Goal: Task Accomplishment & Management: Manage account settings

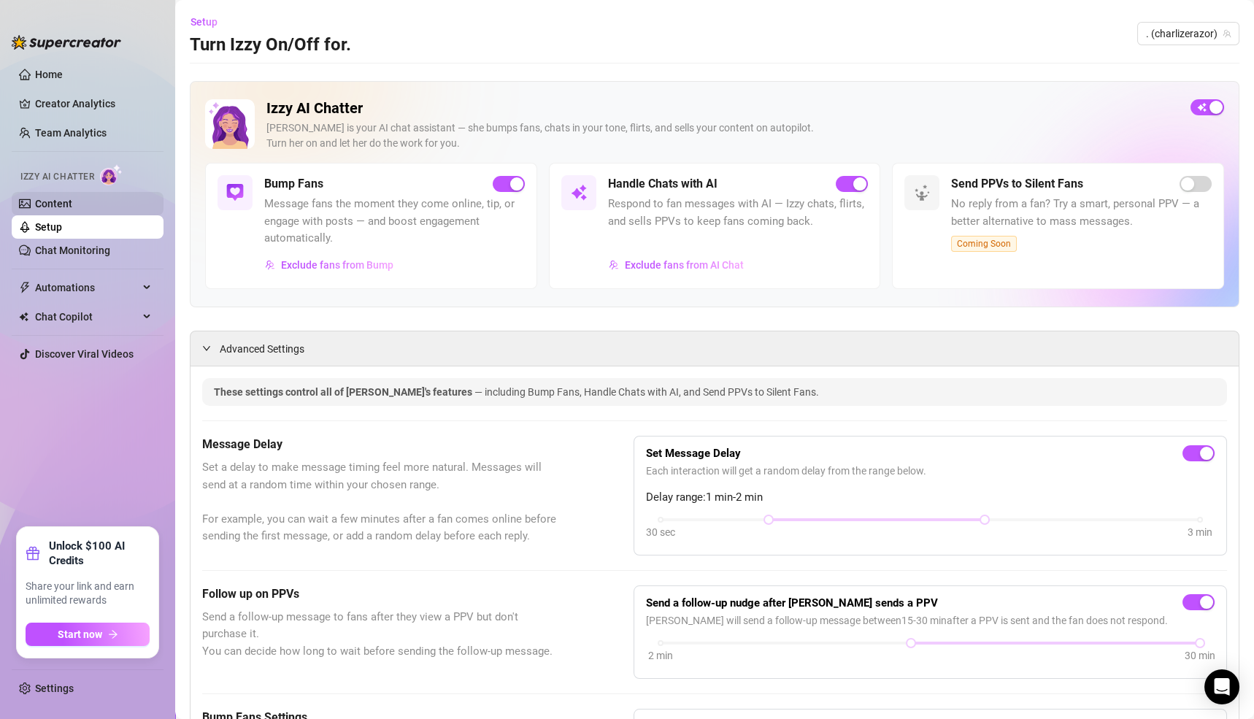
click at [54, 198] on link "Content" at bounding box center [53, 204] width 37 height 12
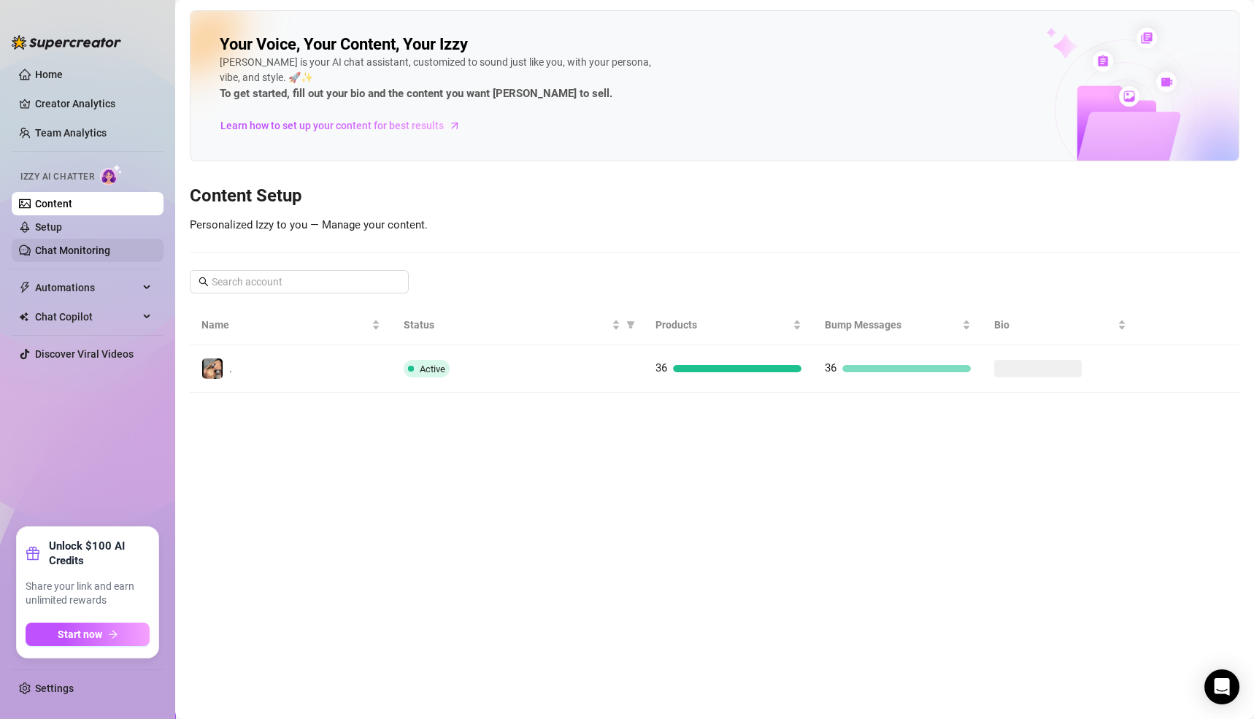
drag, startPoint x: 72, startPoint y: 245, endPoint x: 82, endPoint y: 251, distance: 11.8
click at [72, 246] on link "Chat Monitoring" at bounding box center [72, 250] width 75 height 12
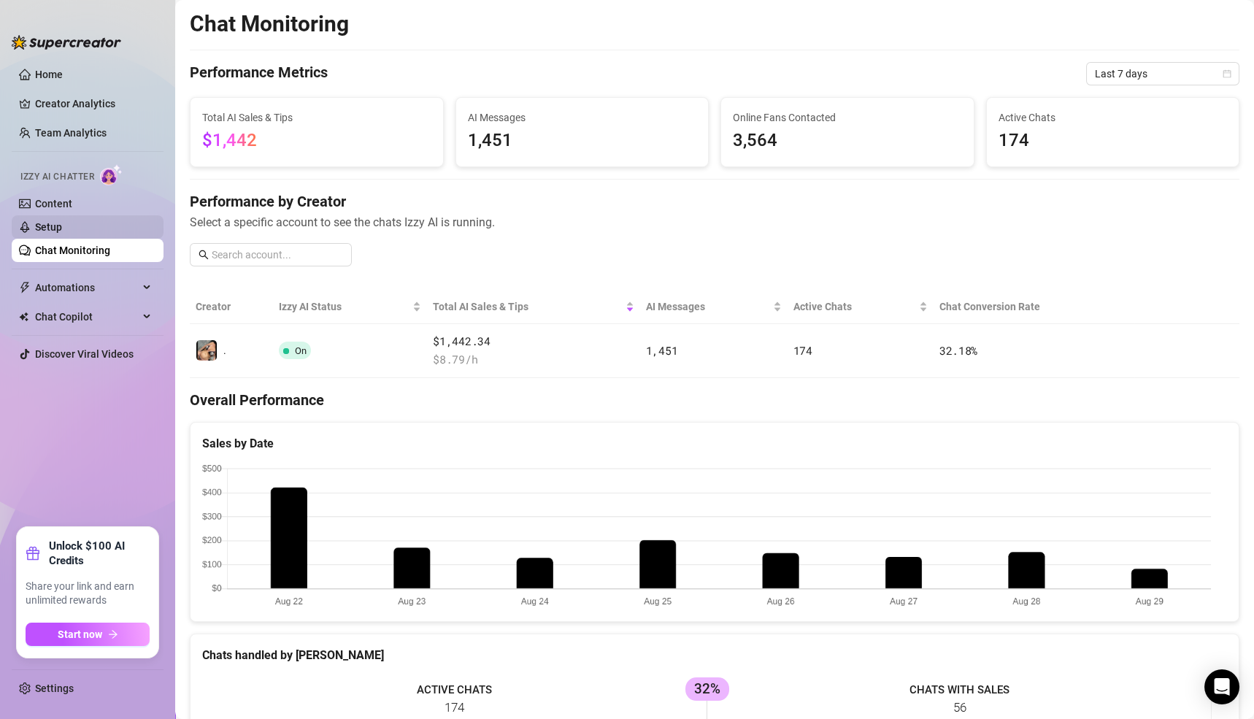
click at [41, 229] on link "Setup" at bounding box center [48, 227] width 27 height 12
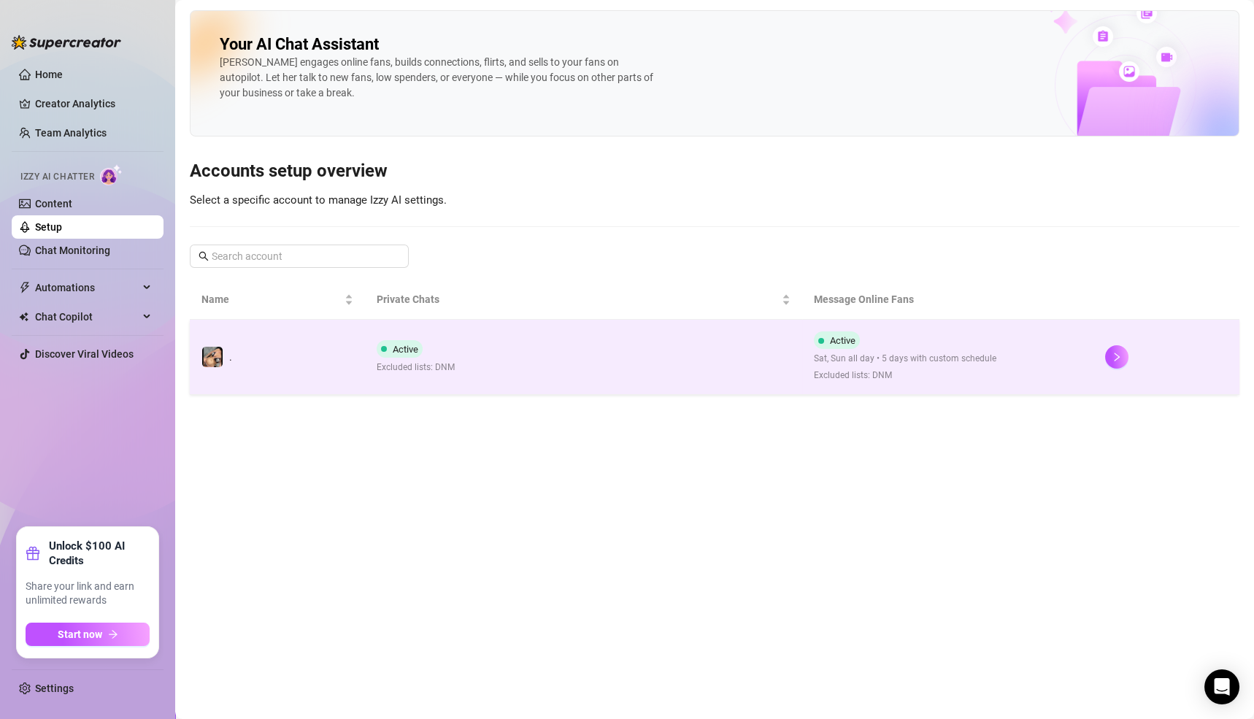
click at [928, 361] on span "Sat, Sun all day • 5 days with custom schedule" at bounding box center [905, 359] width 182 height 14
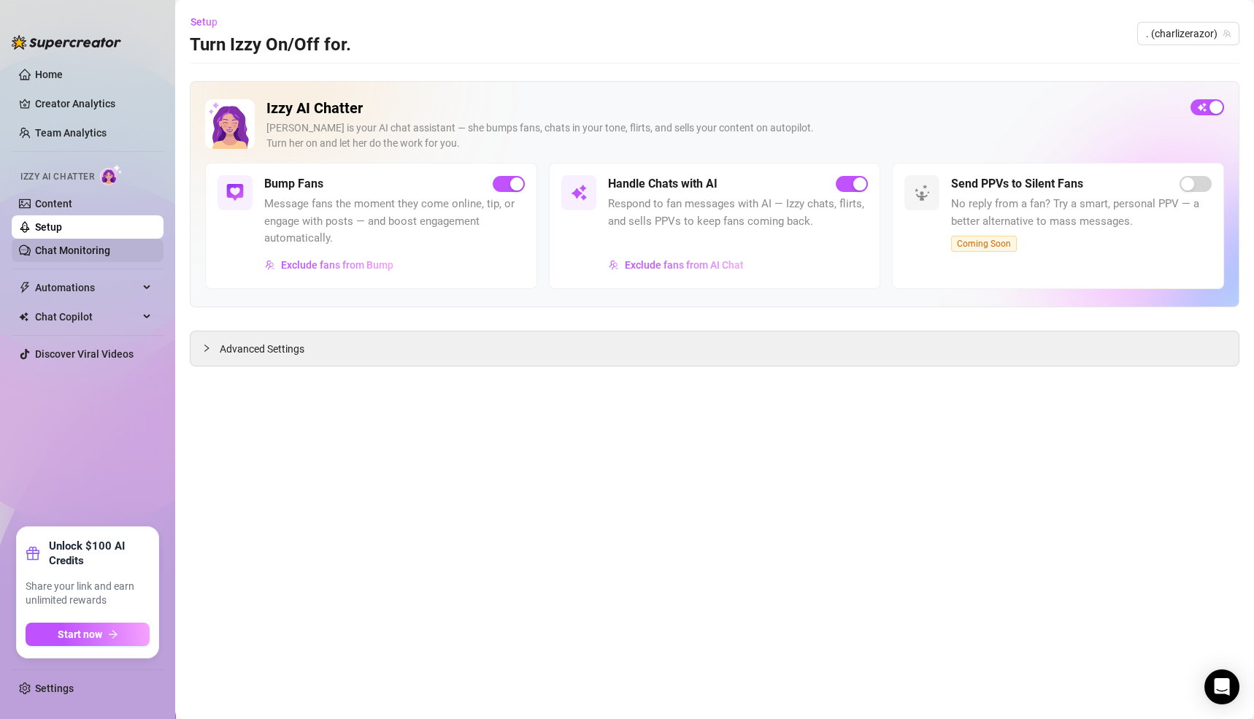
click at [45, 250] on link "Chat Monitoring" at bounding box center [72, 250] width 75 height 12
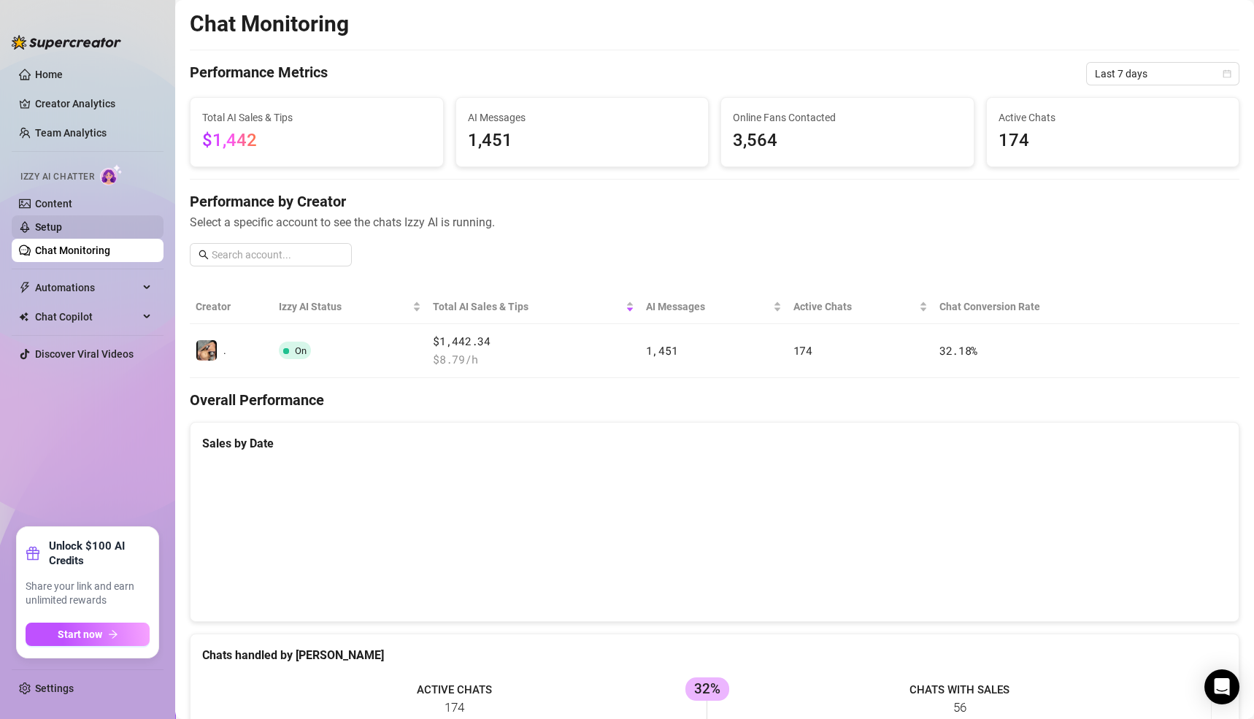
click at [54, 224] on link "Setup" at bounding box center [48, 227] width 27 height 12
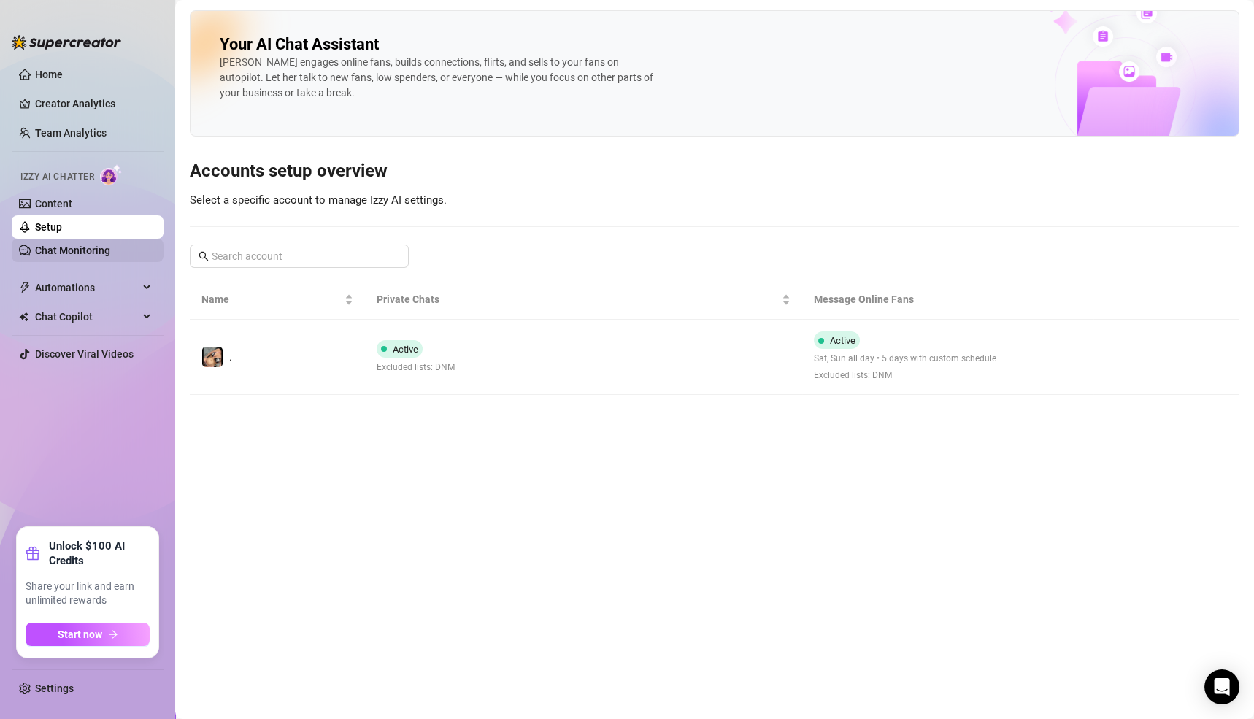
click at [47, 244] on link "Chat Monitoring" at bounding box center [72, 250] width 75 height 12
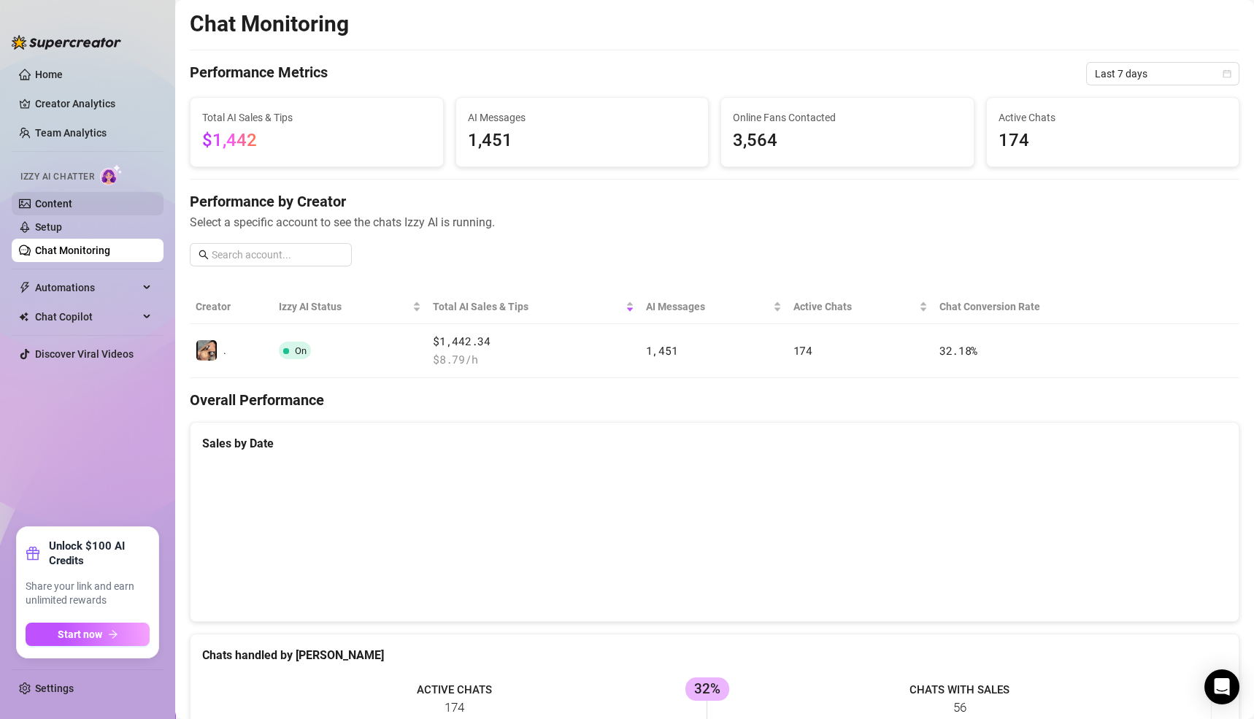
click at [51, 198] on link "Content" at bounding box center [53, 204] width 37 height 12
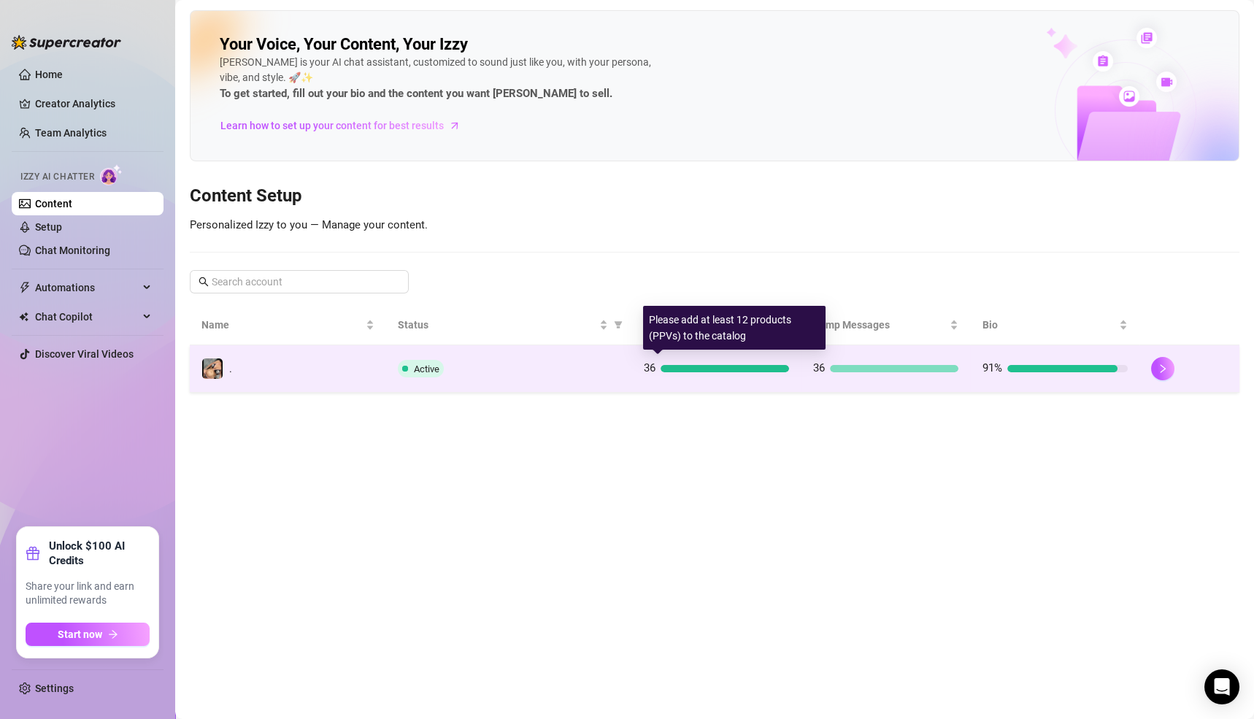
click at [763, 374] on div "36" at bounding box center [716, 369] width 146 height 18
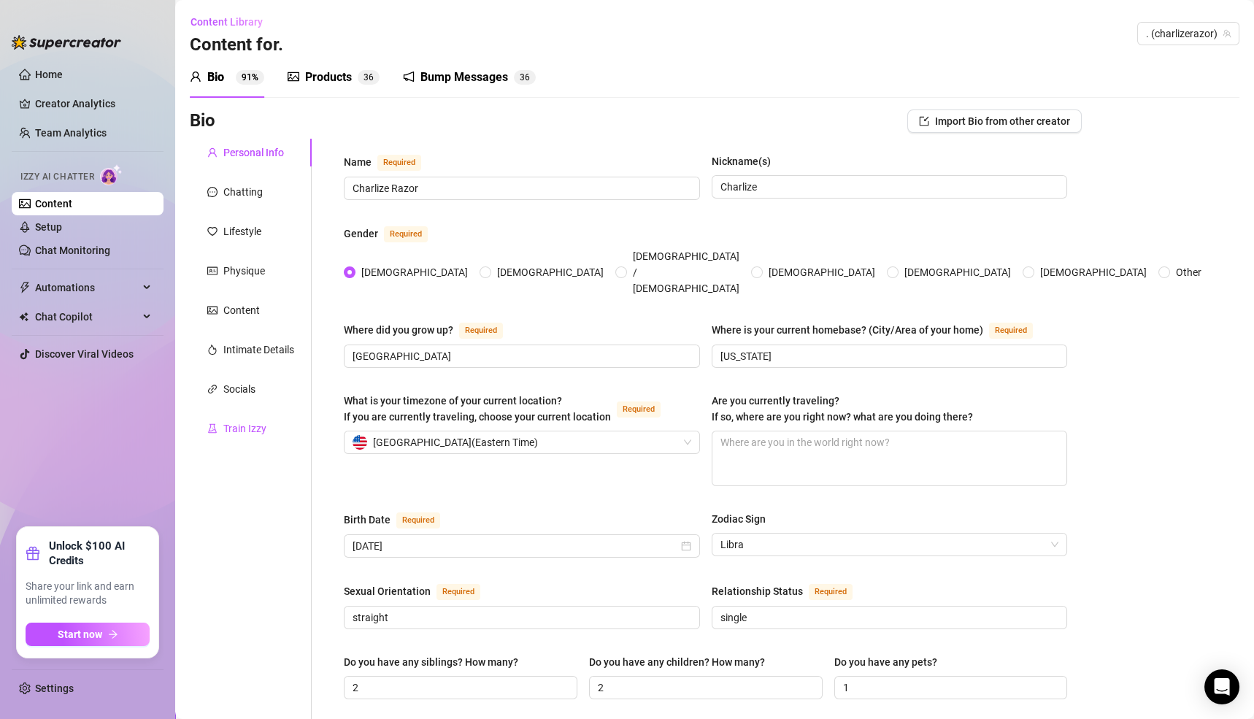
click at [236, 428] on div "Train Izzy" at bounding box center [244, 428] width 43 height 16
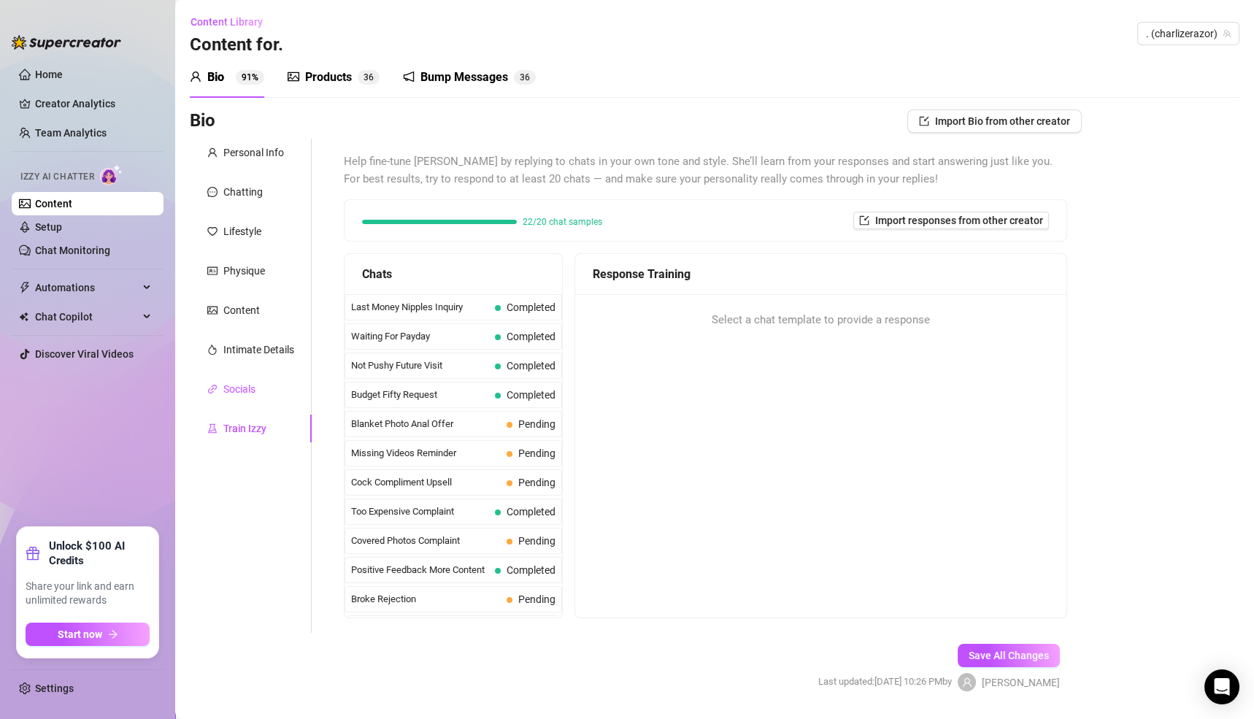
click at [240, 393] on div "Socials" at bounding box center [239, 389] width 32 height 16
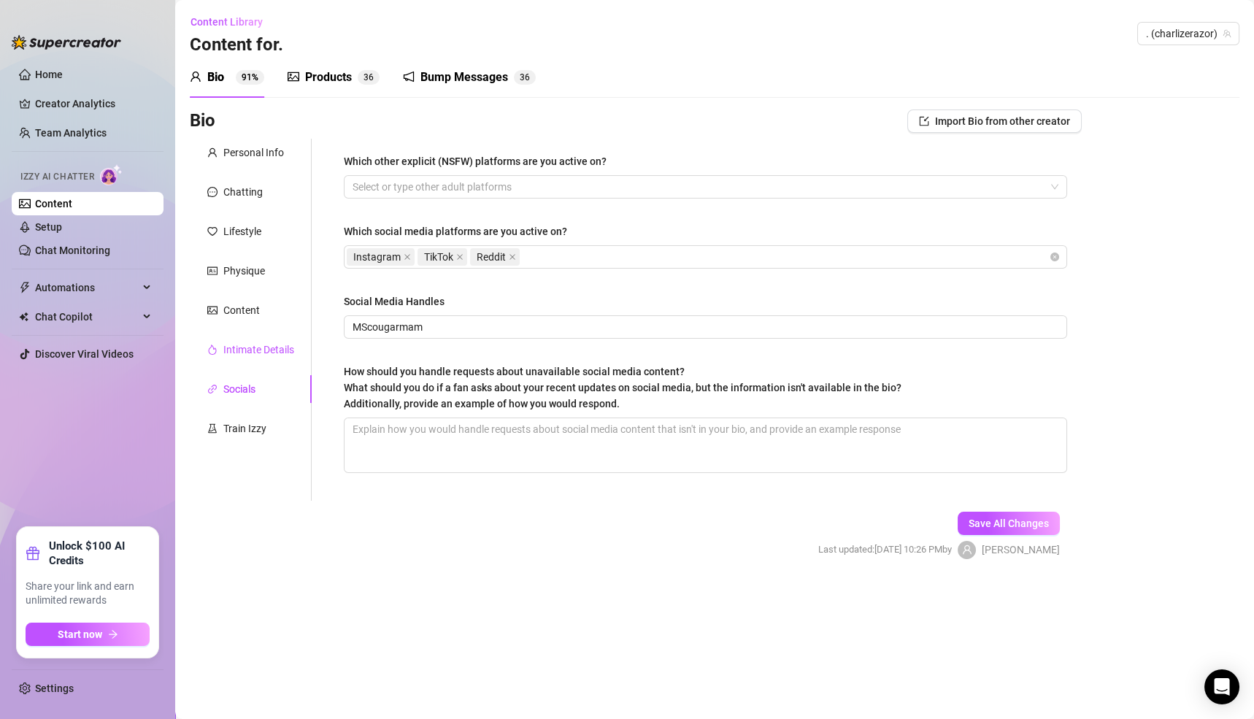
click at [249, 353] on div "Intimate Details" at bounding box center [258, 350] width 71 height 16
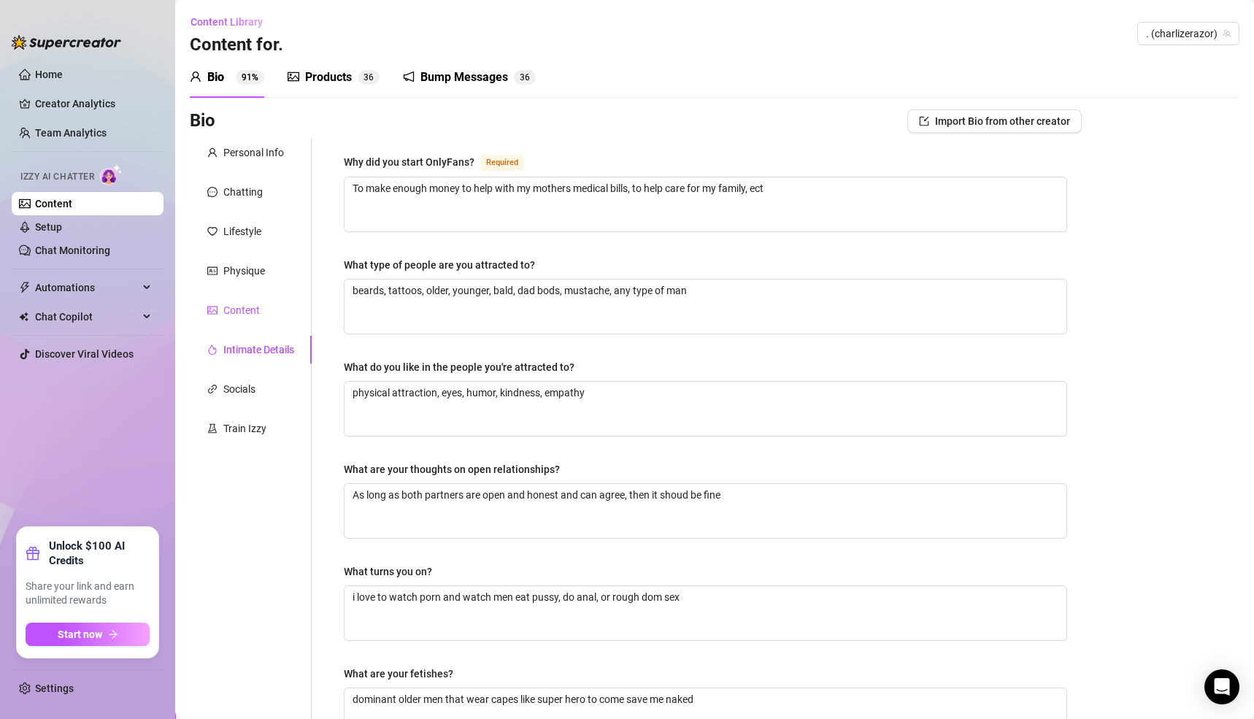
click at [247, 313] on div "Content" at bounding box center [241, 310] width 36 height 16
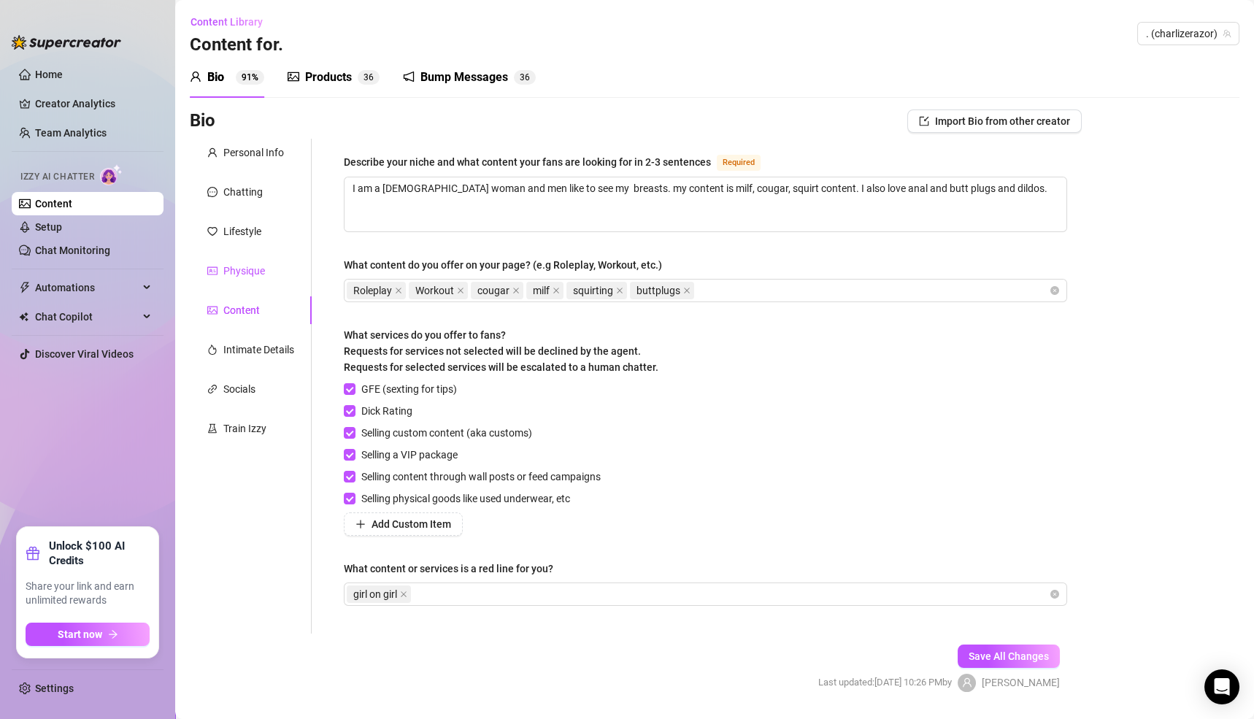
click at [246, 273] on div "Physique" at bounding box center [244, 271] width 42 height 16
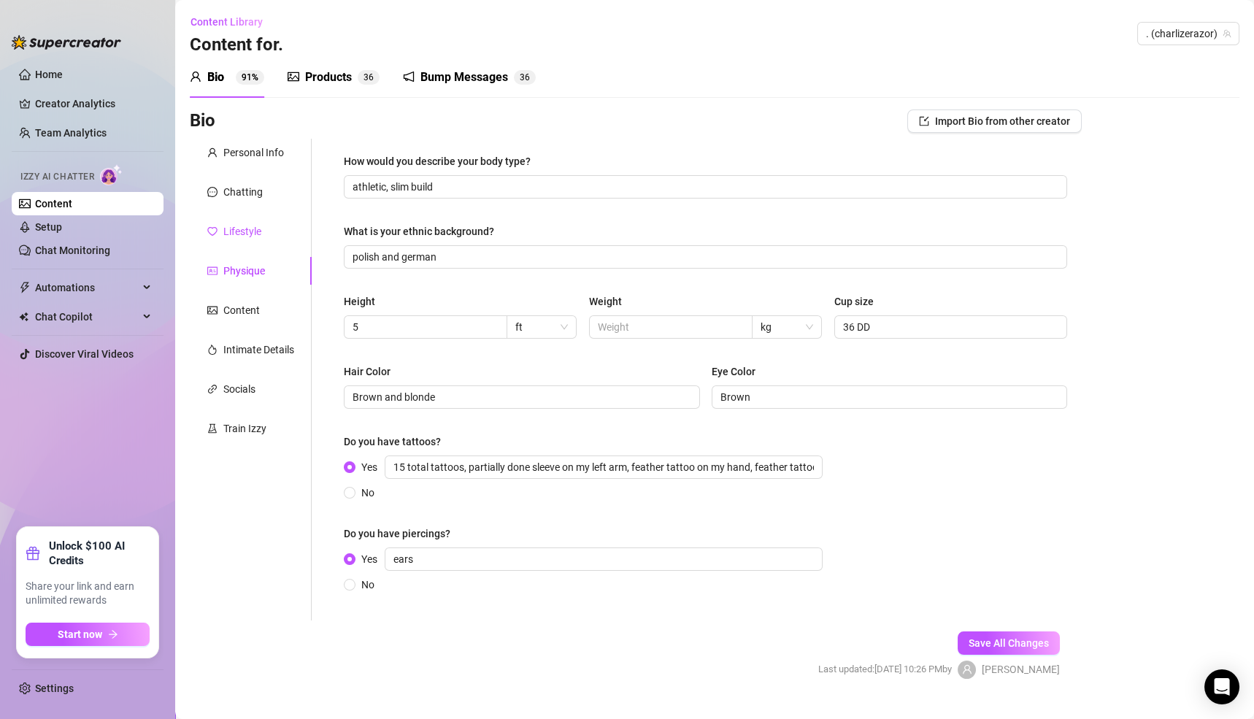
click at [244, 231] on div "Lifestyle" at bounding box center [242, 231] width 38 height 16
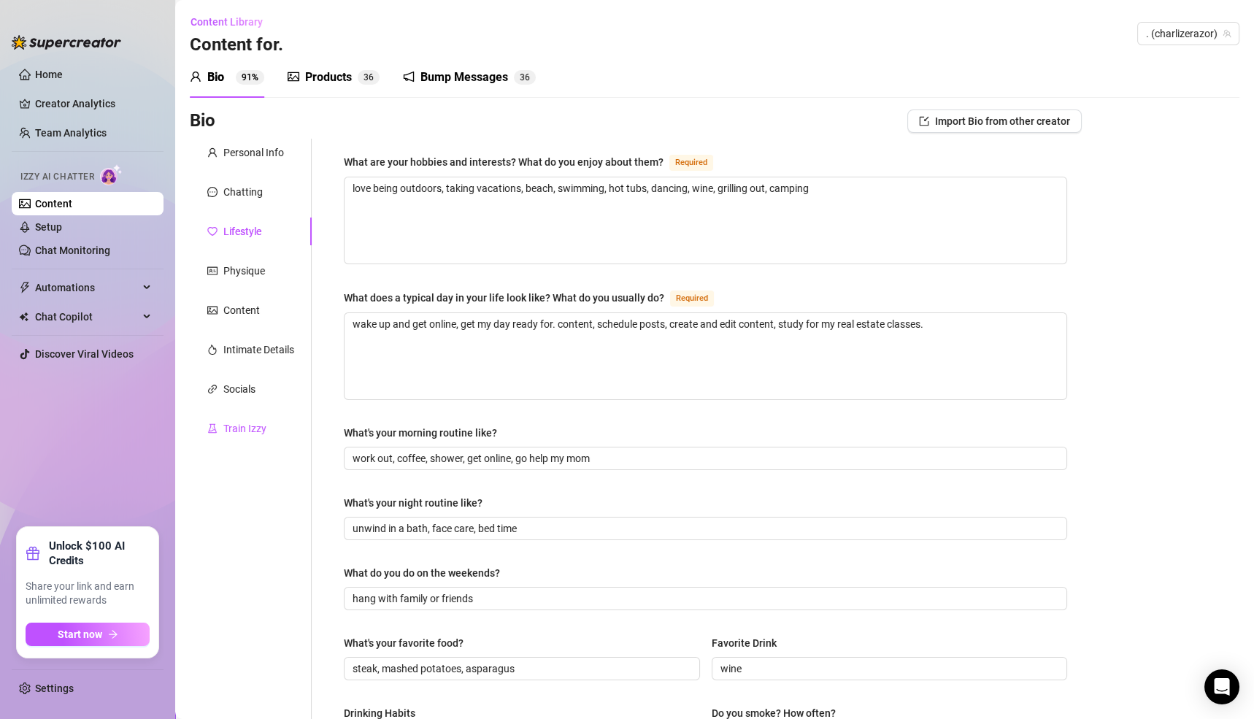
click at [252, 434] on div "Train Izzy" at bounding box center [244, 428] width 43 height 16
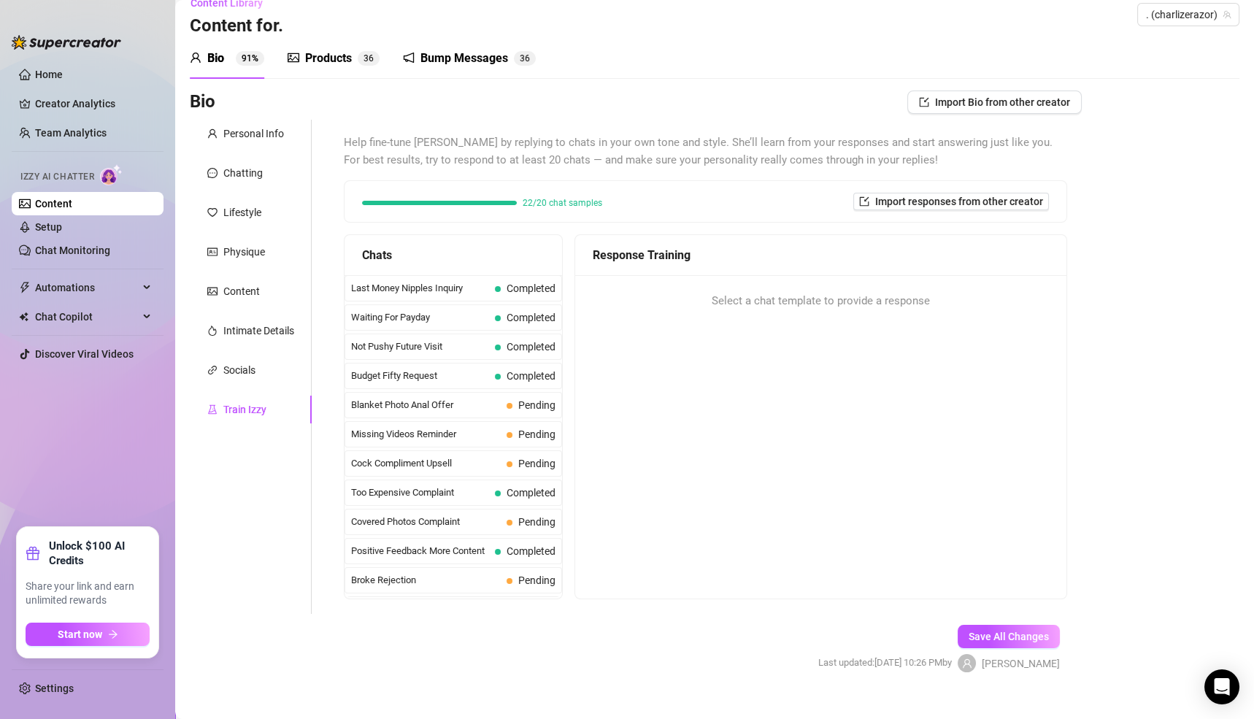
scroll to position [41, 0]
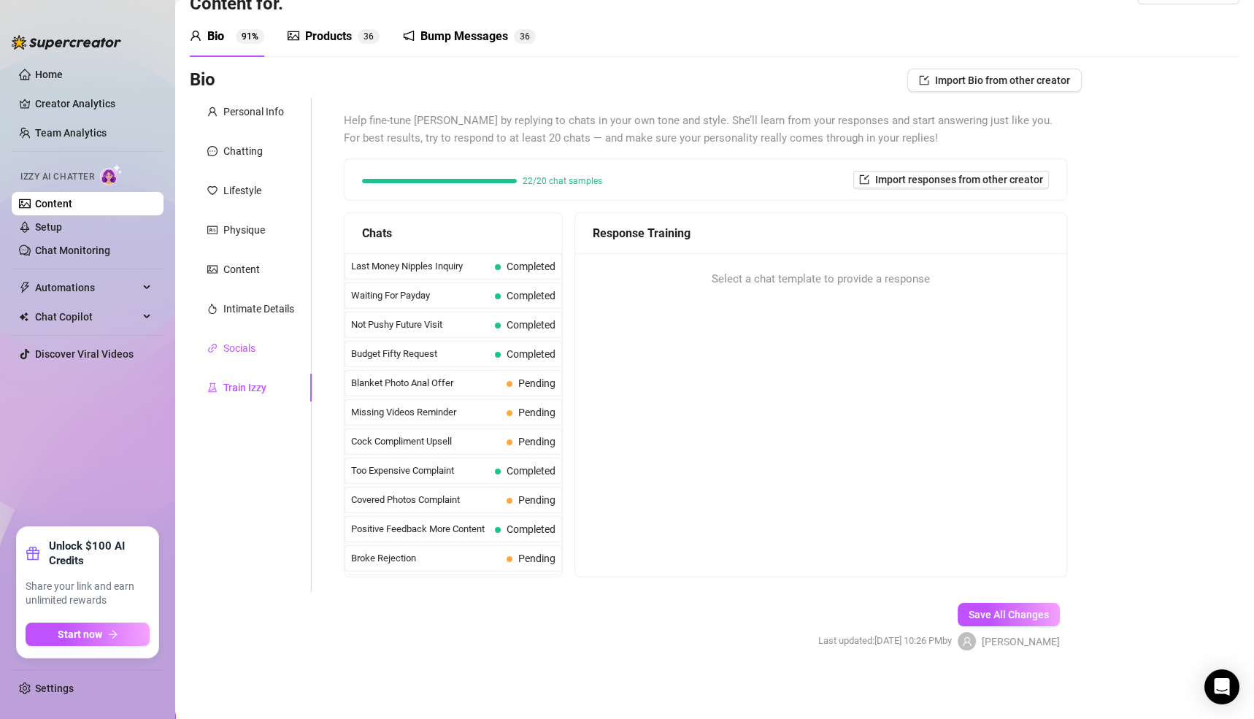
click at [240, 344] on div "Socials" at bounding box center [239, 348] width 32 height 16
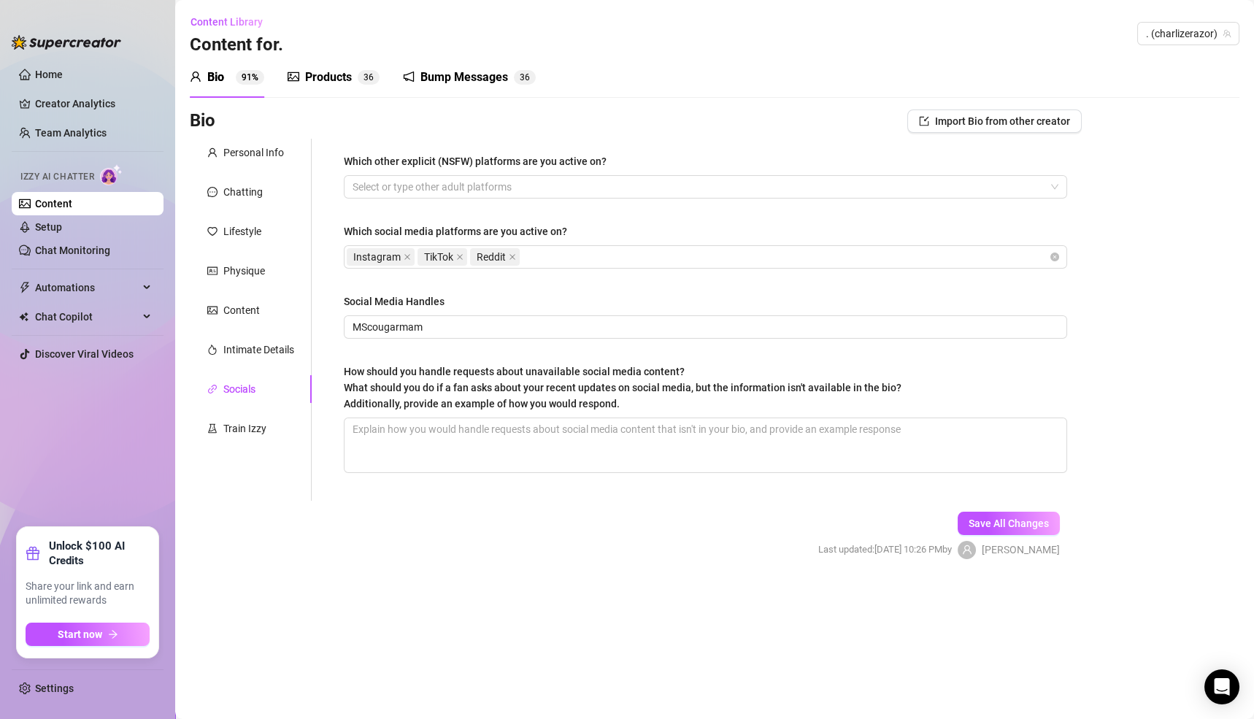
scroll to position [0, 0]
click at [241, 315] on div "Content" at bounding box center [241, 310] width 36 height 16
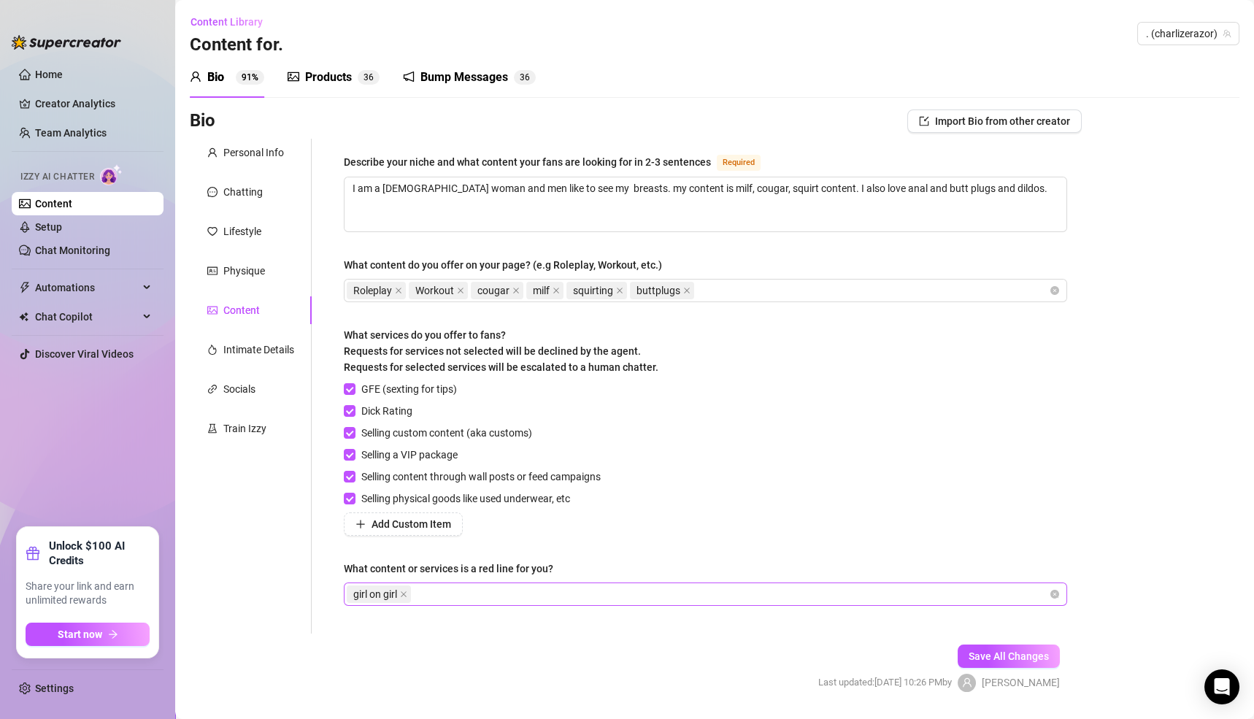
click at [506, 598] on div "girl on girl" at bounding box center [698, 594] width 702 height 20
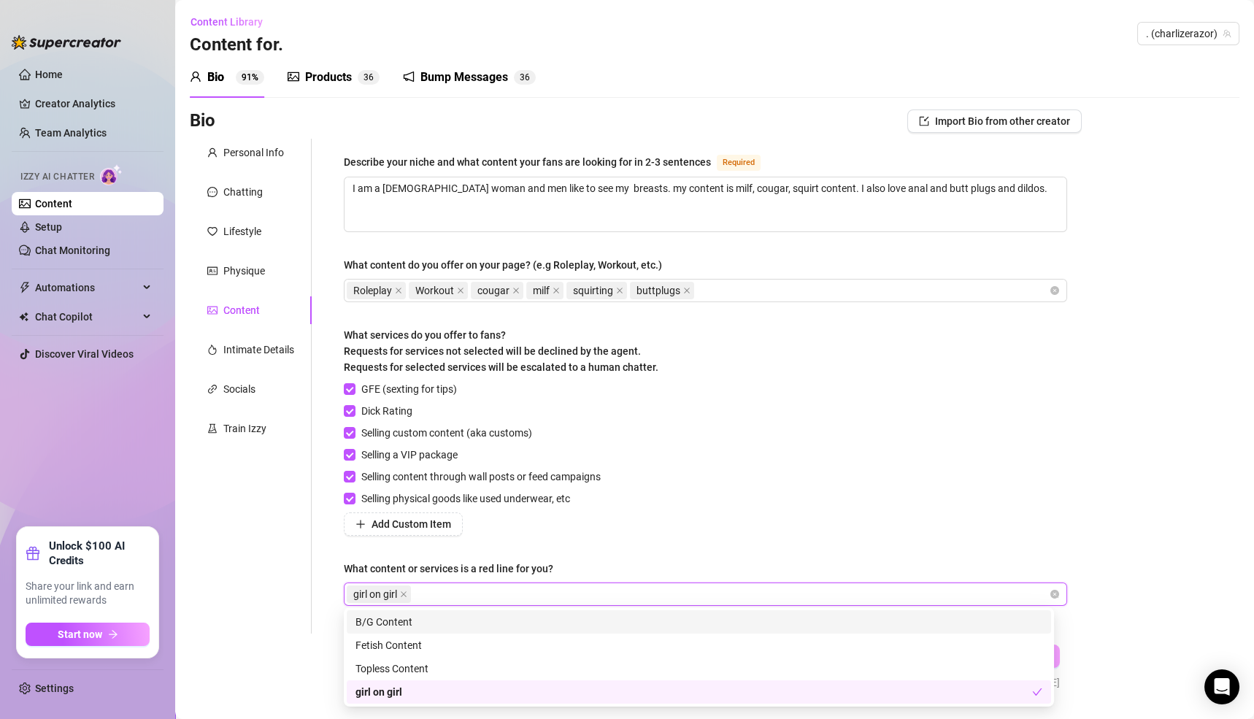
click at [741, 494] on div "GFE (sexting for tips) Dick Rating Selling custom content (aka customs) Selling…" at bounding box center [705, 458] width 723 height 155
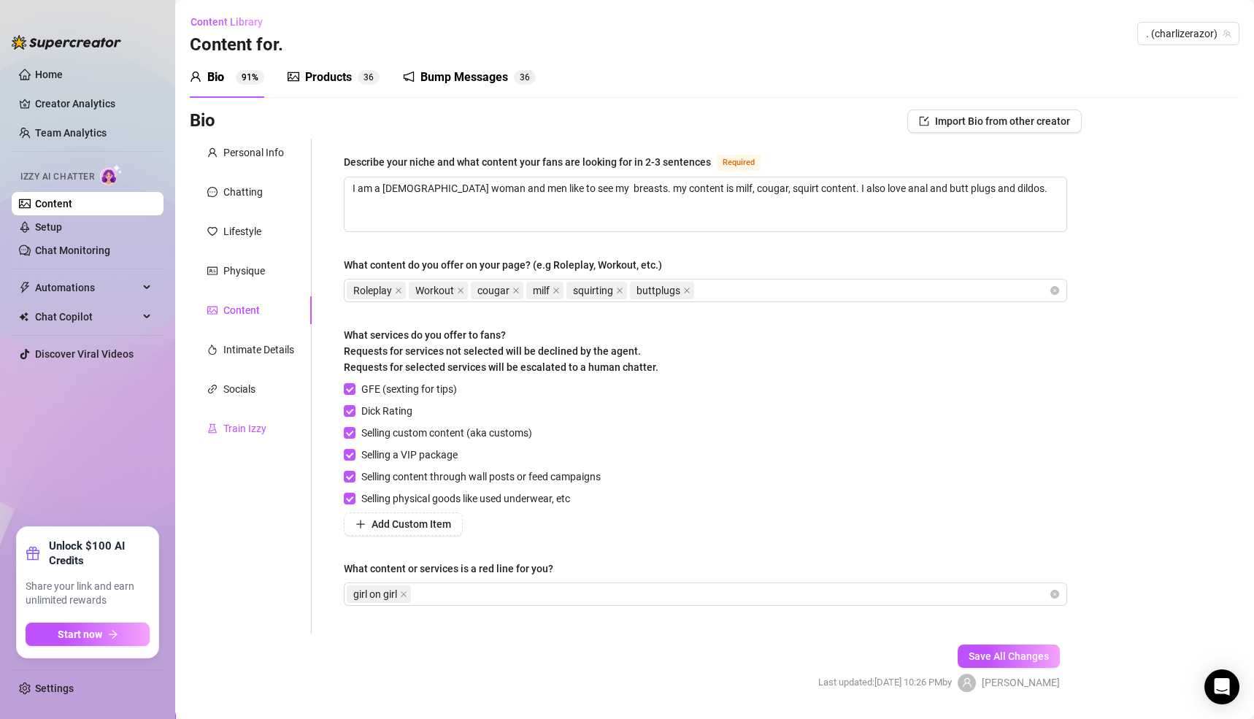
click at [255, 431] on div "Train Izzy" at bounding box center [244, 428] width 43 height 16
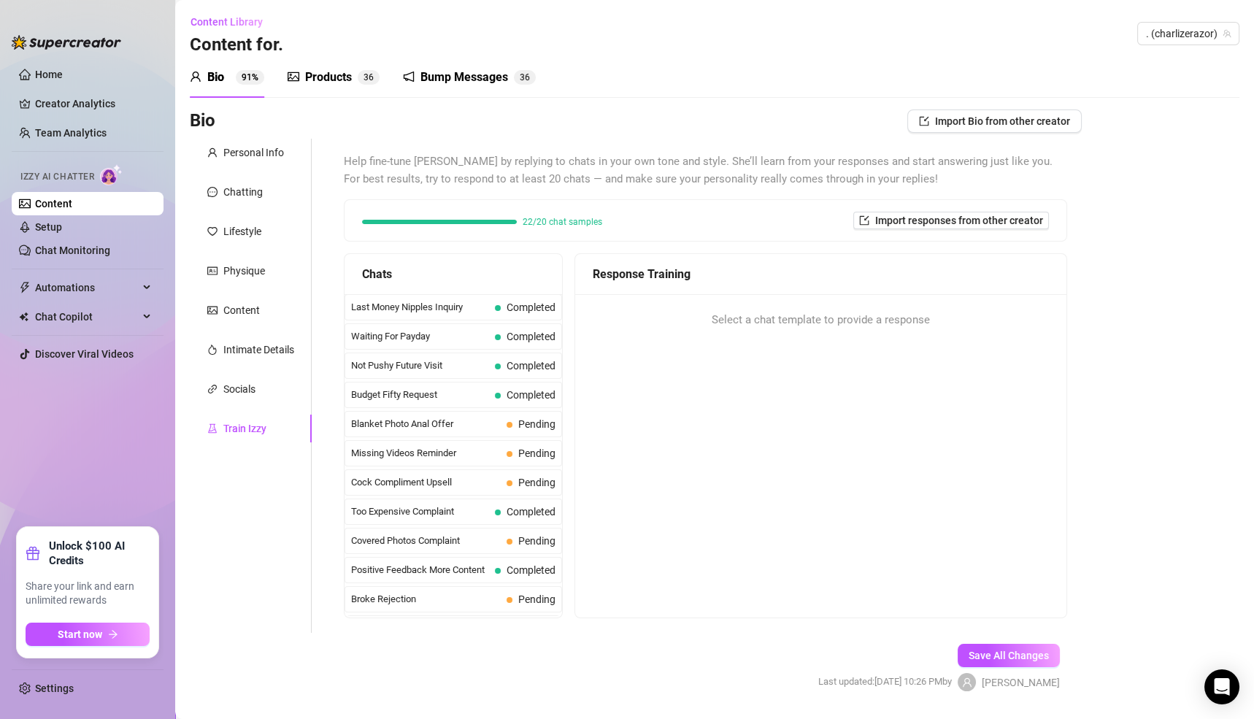
click at [435, 74] on div "Bump Messages" at bounding box center [464, 78] width 88 height 18
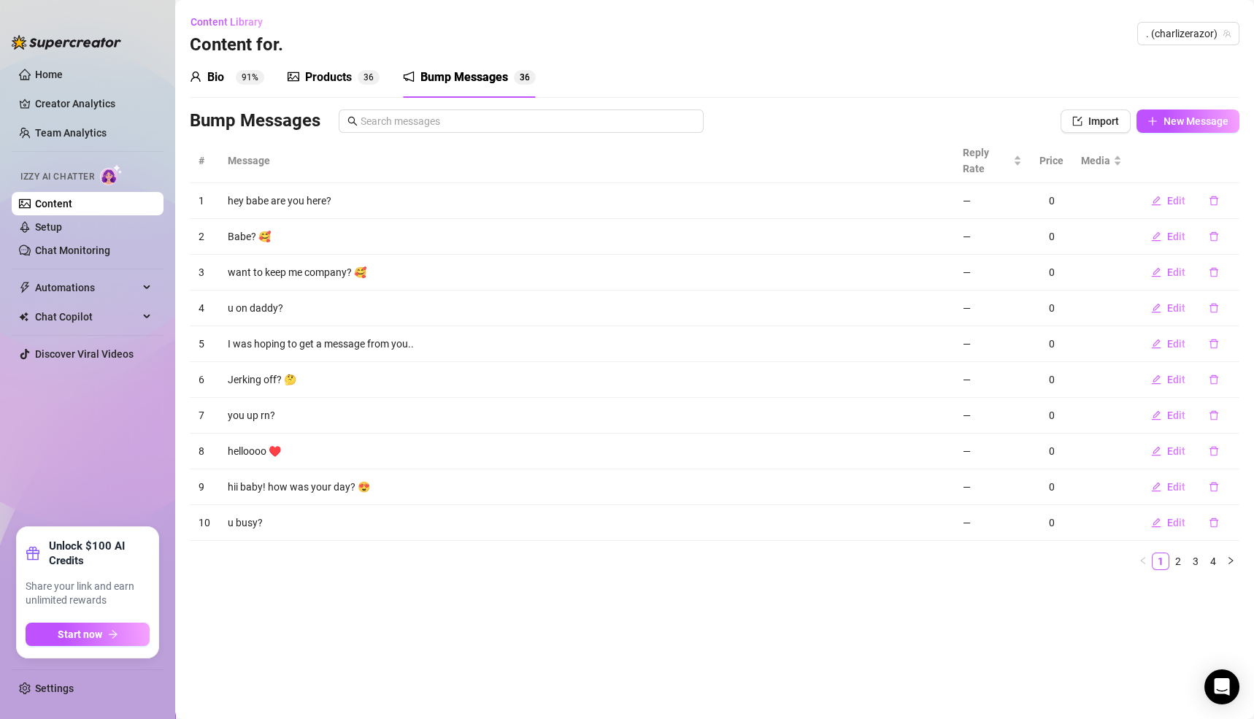
click at [322, 77] on div "Products" at bounding box center [328, 78] width 47 height 18
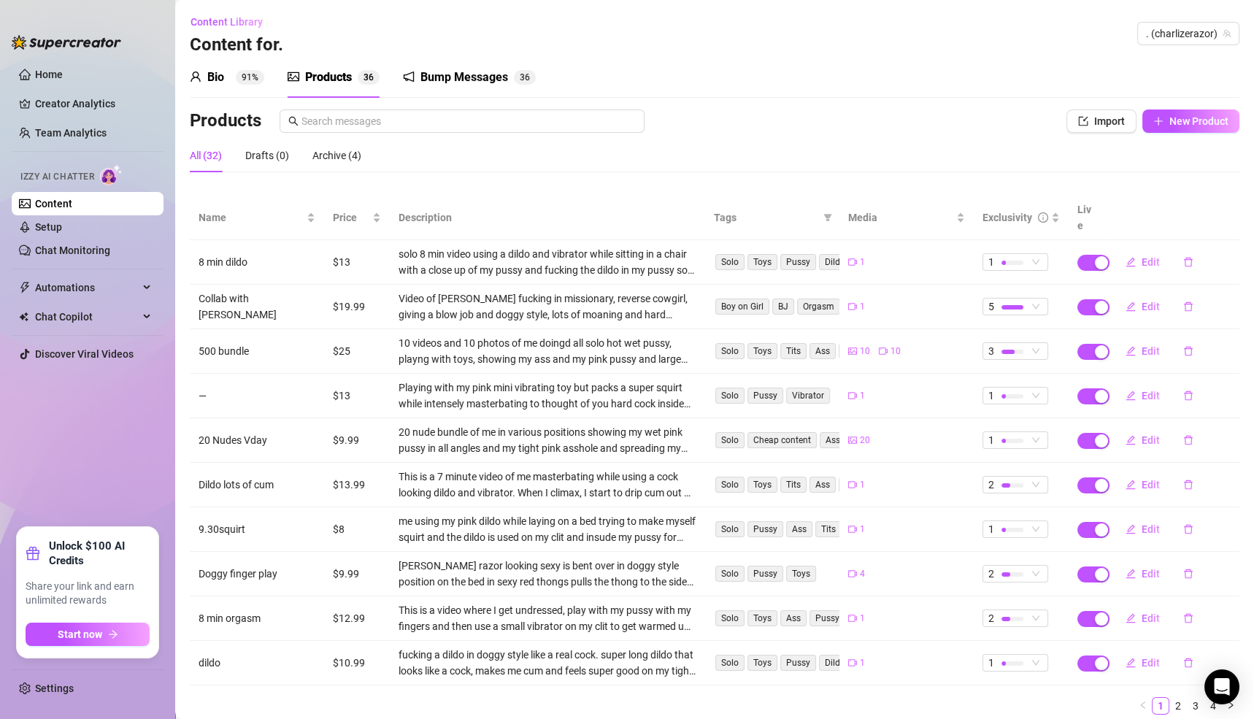
click at [217, 77] on div "Bio" at bounding box center [215, 78] width 17 height 18
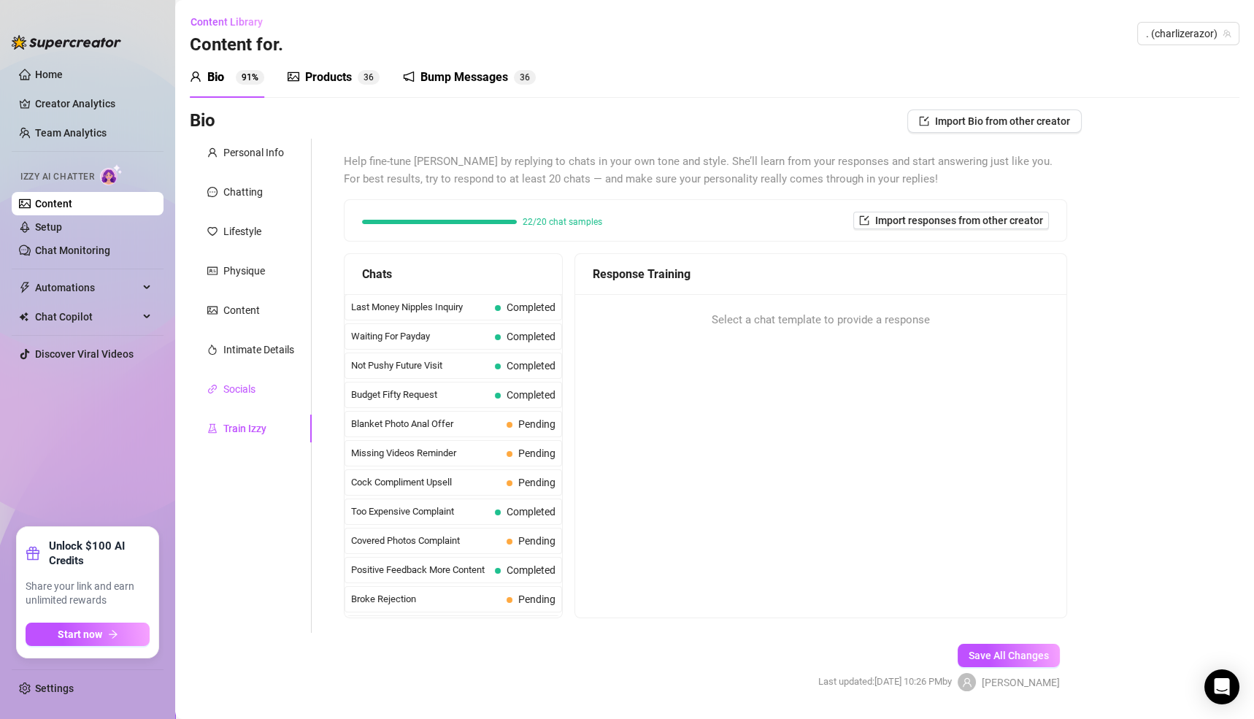
click at [234, 384] on div "Socials" at bounding box center [239, 389] width 32 height 16
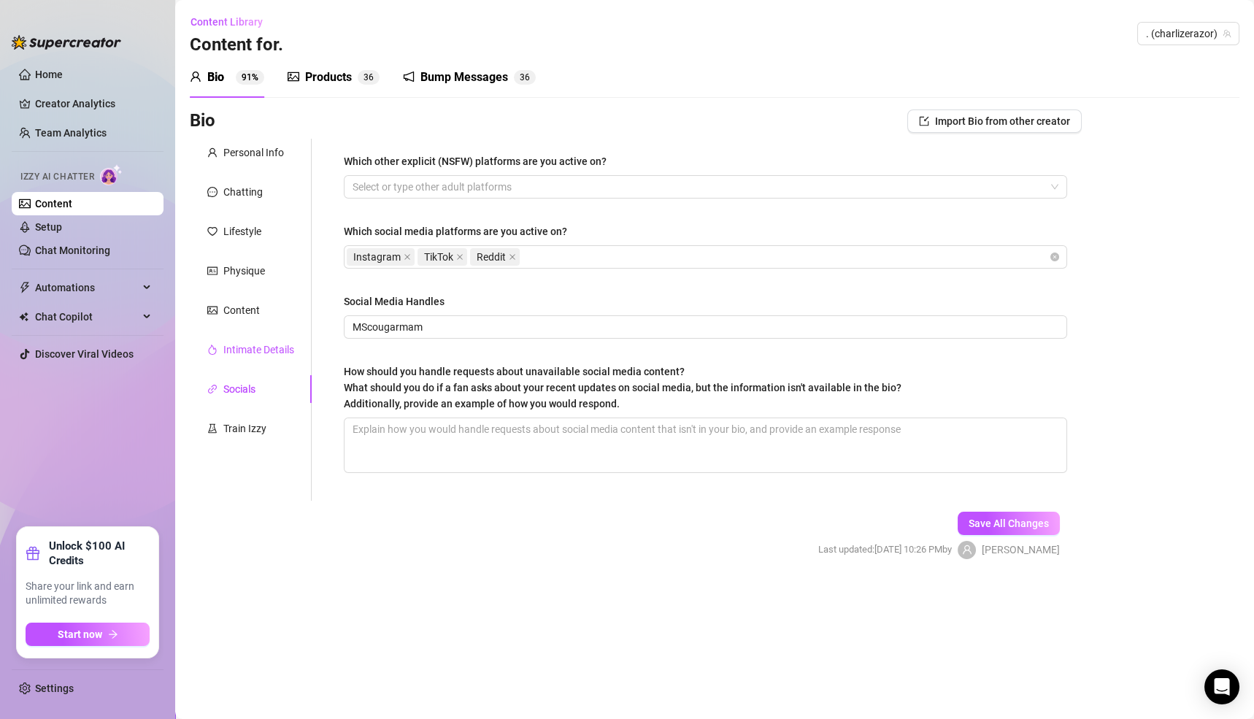
click at [240, 349] on div "Intimate Details" at bounding box center [258, 350] width 71 height 16
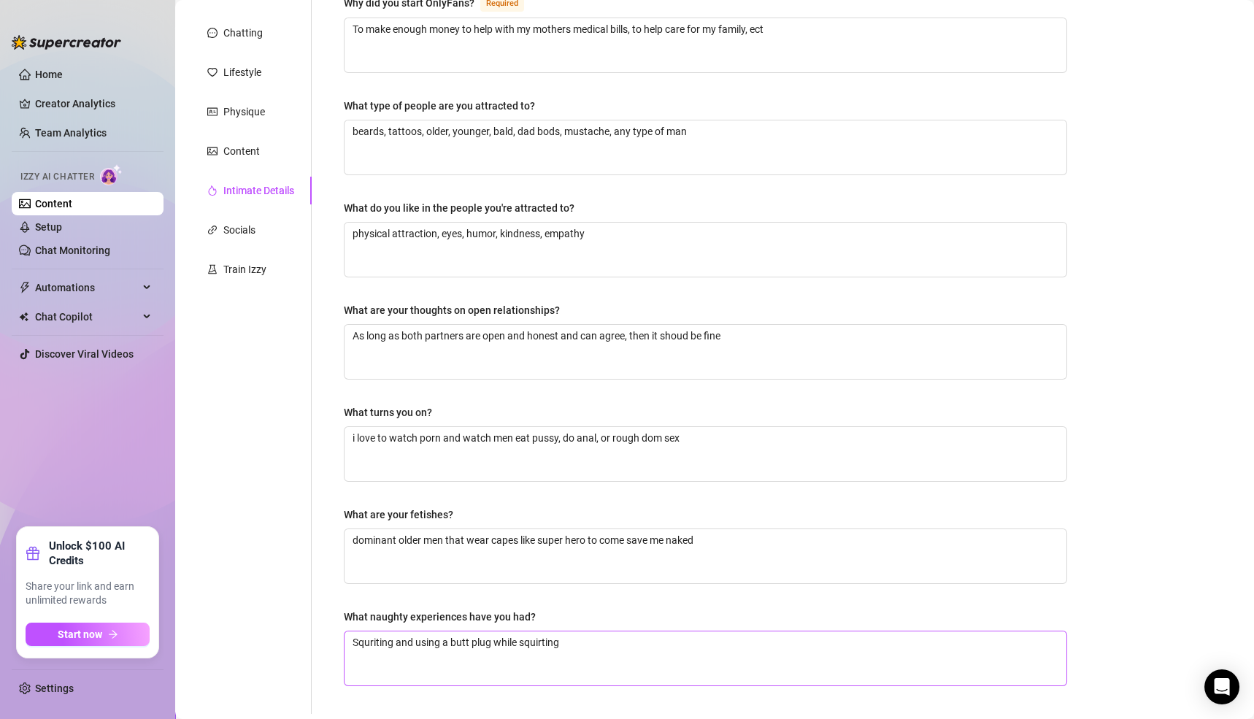
scroll to position [277, 0]
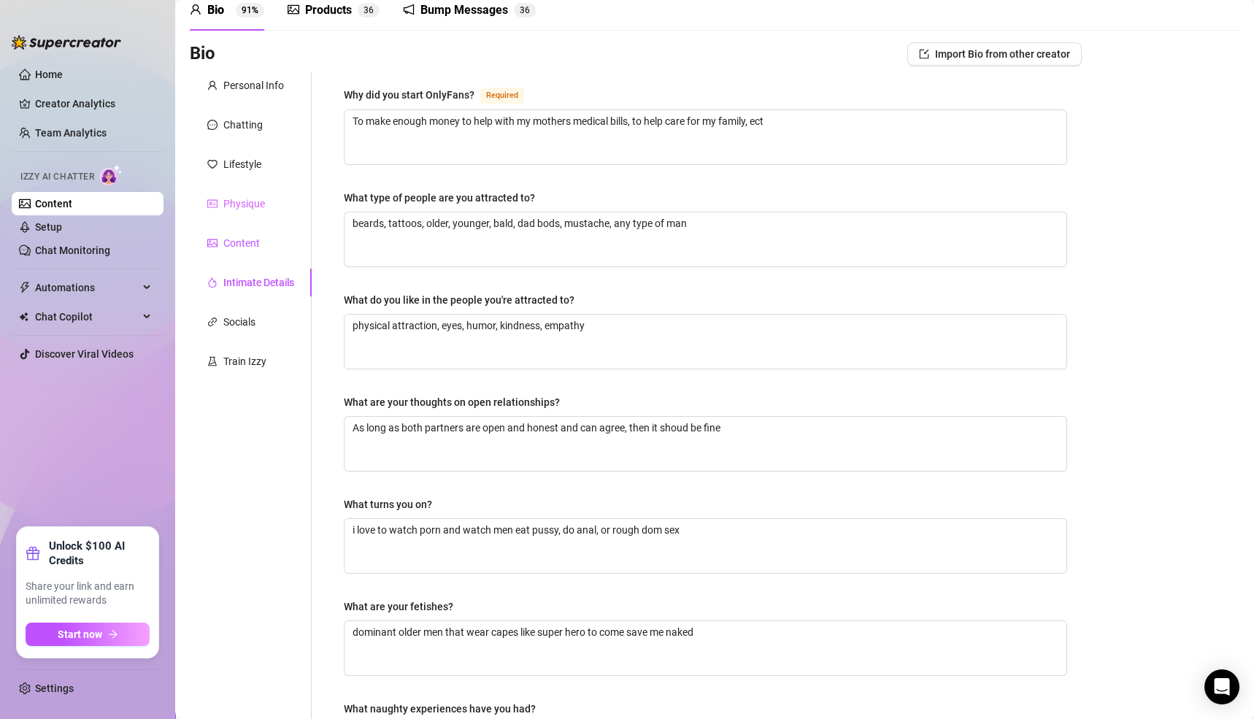
click at [244, 243] on div "Content" at bounding box center [241, 243] width 36 height 16
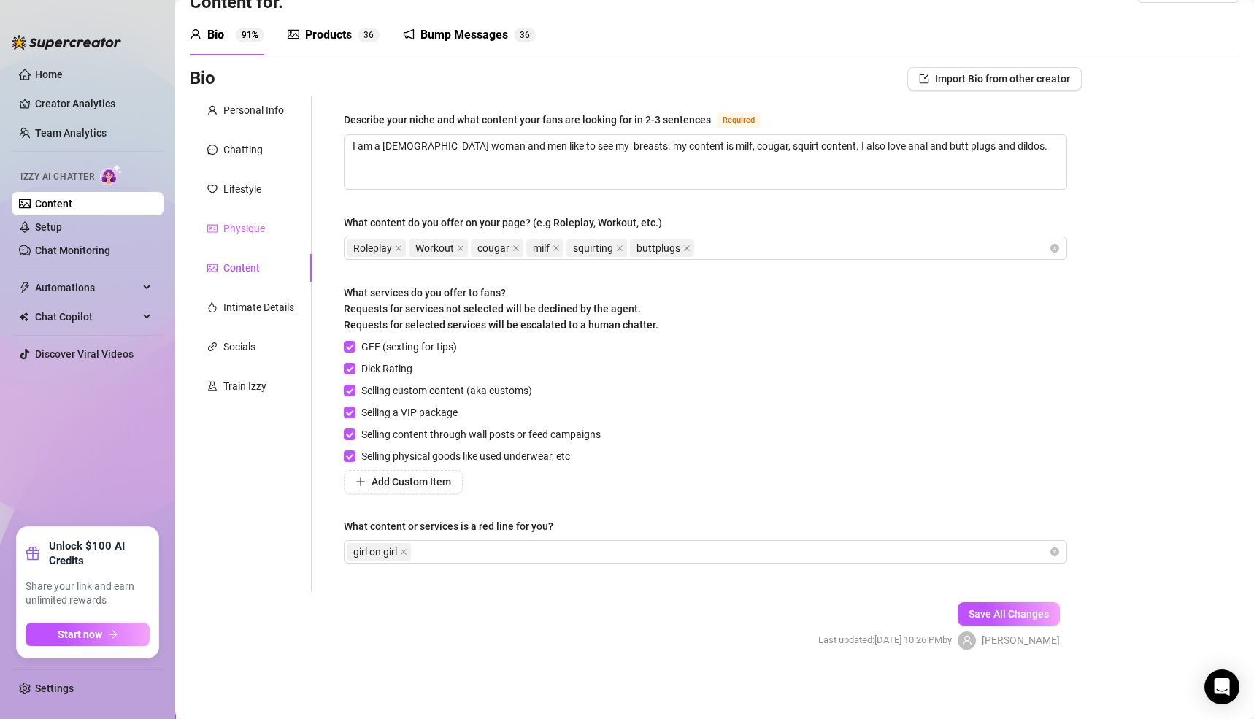
scroll to position [41, 0]
click at [239, 187] on div "Lifestyle" at bounding box center [242, 190] width 38 height 16
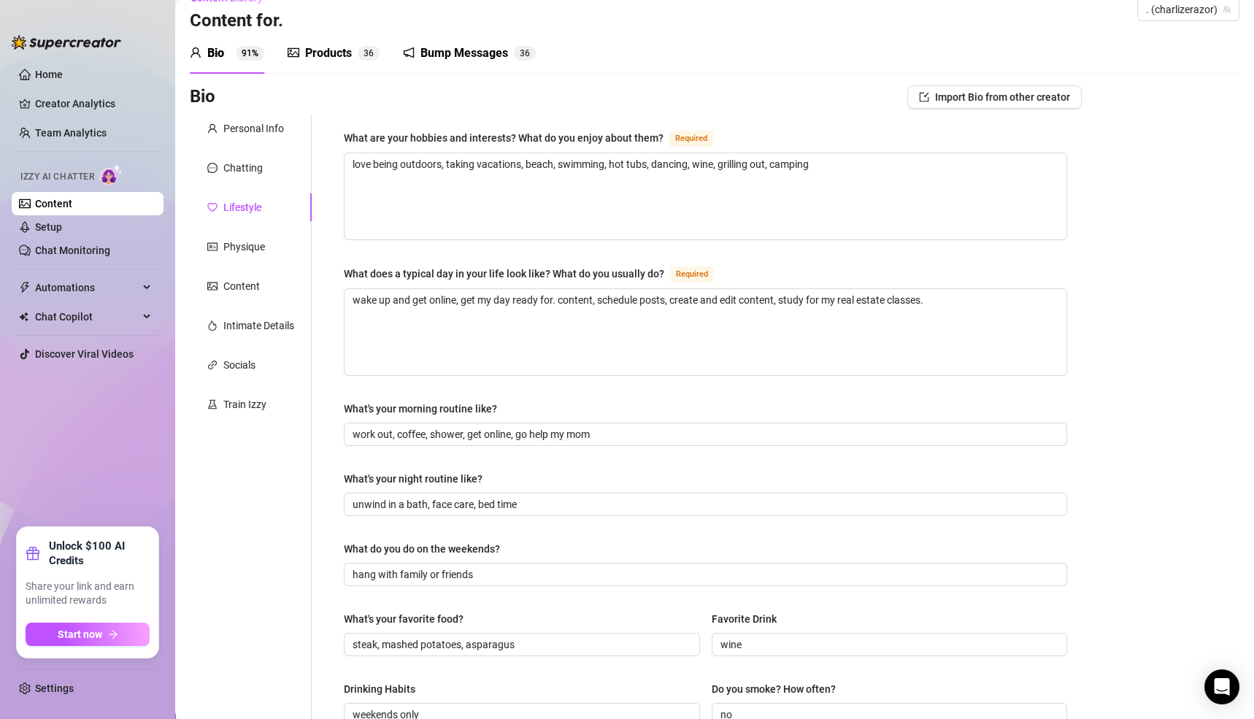
scroll to position [0, 0]
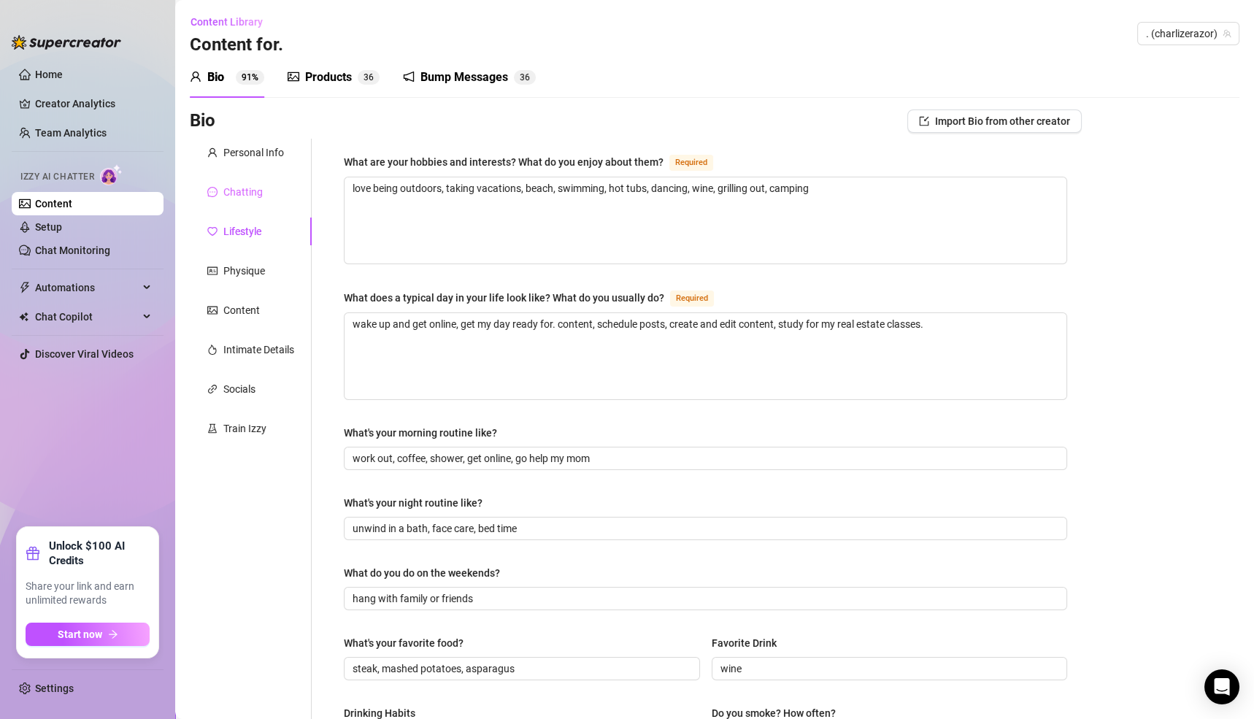
click at [243, 203] on div "Chatting" at bounding box center [251, 192] width 122 height 28
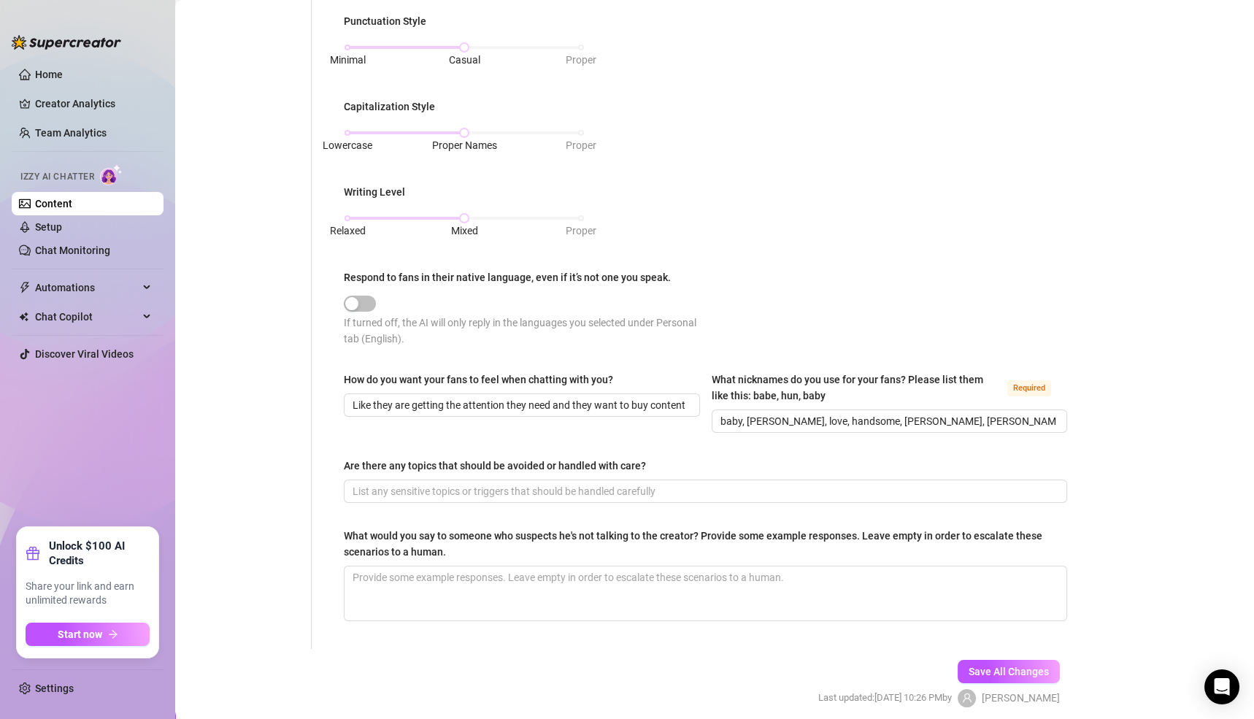
scroll to position [632, 0]
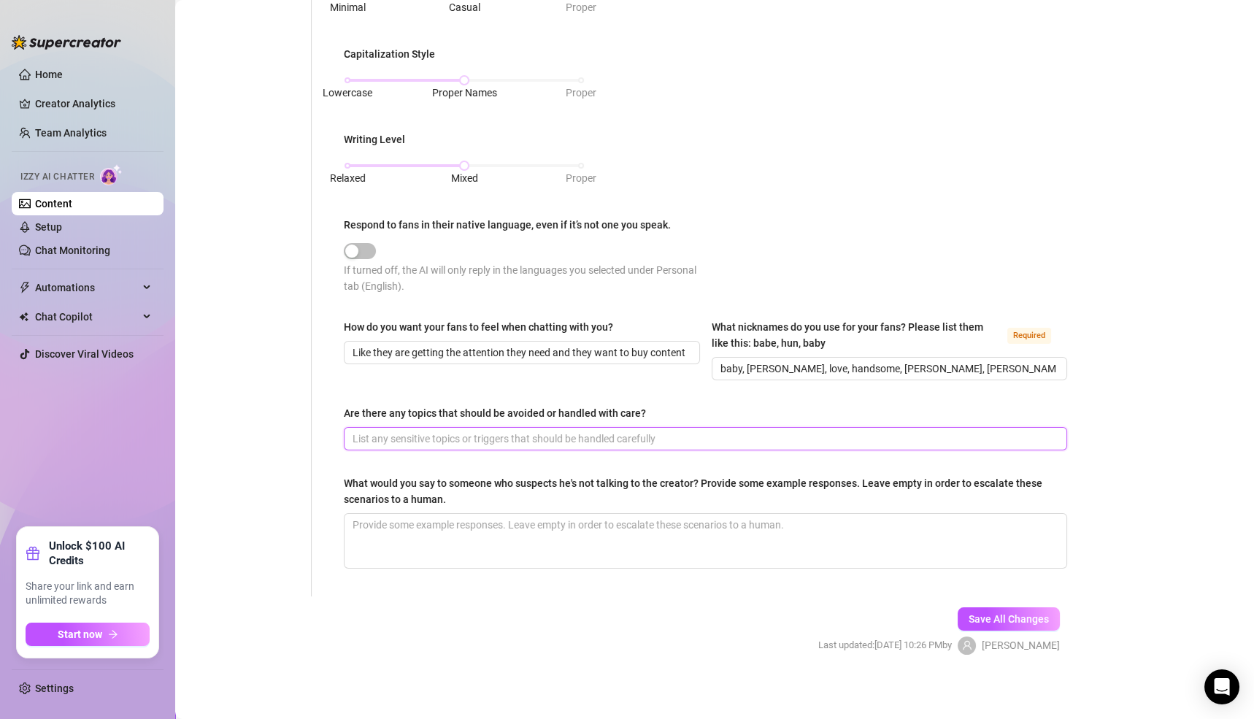
click at [403, 431] on input "Are there any topics that should be avoided or handled with care?" at bounding box center [704, 439] width 703 height 16
type input "p"
click at [1021, 617] on span "Save All Changes" at bounding box center [1008, 619] width 80 height 12
type input "personal information, addresses, phone numbers, going against terms of service"
